Goal: Information Seeking & Learning: Learn about a topic

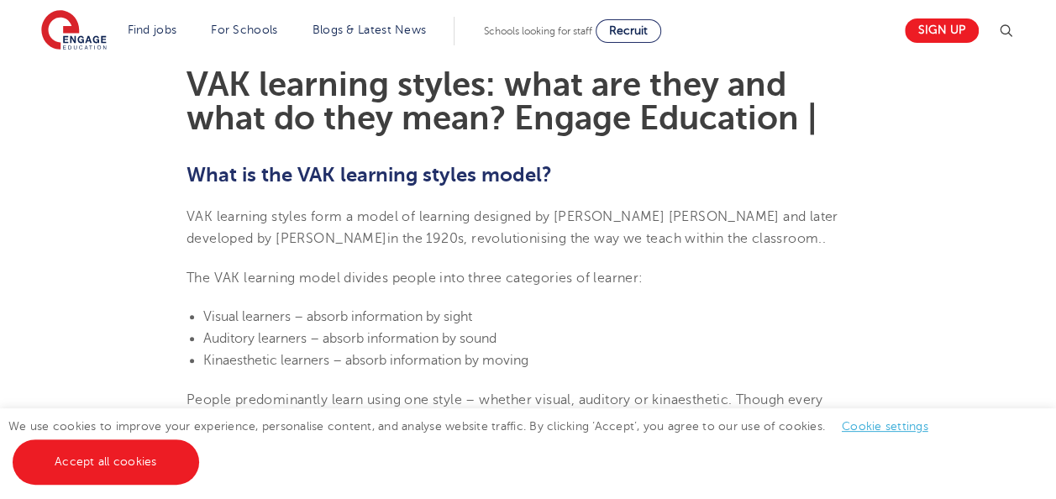
scroll to position [459, 0]
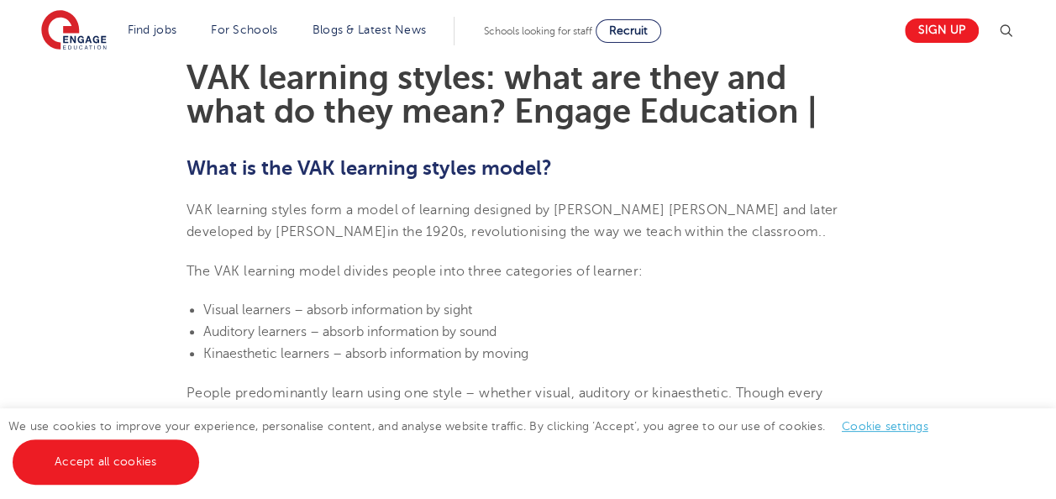
scroll to position [464, 0]
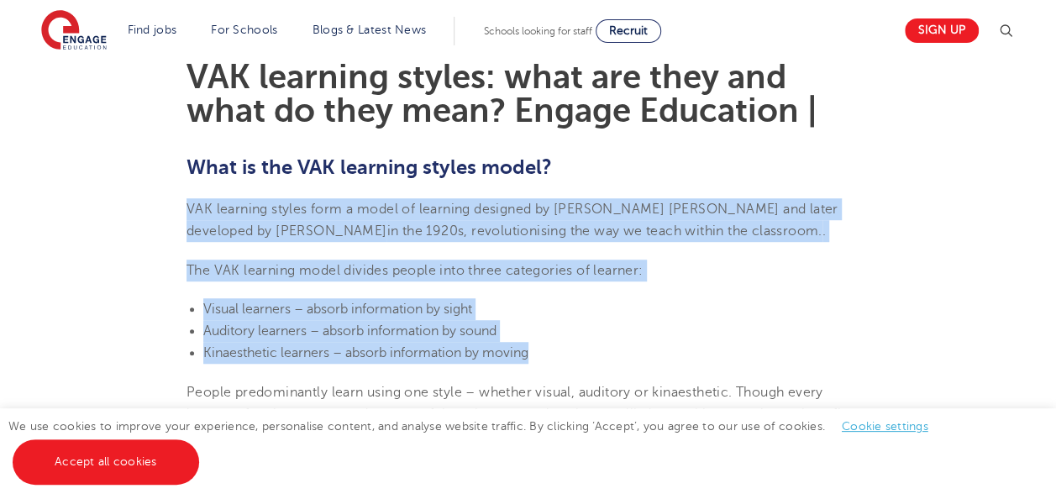
drag, startPoint x: 536, startPoint y: 354, endPoint x: 180, endPoint y: 202, distance: 387.5
drag, startPoint x: 180, startPoint y: 202, endPoint x: 270, endPoint y: 227, distance: 93.3
copy section "VAK learning styles form a model of learning designed by Walter Burke Barbe and…"
